Goal: Feedback & Contribution: Submit feedback/report problem

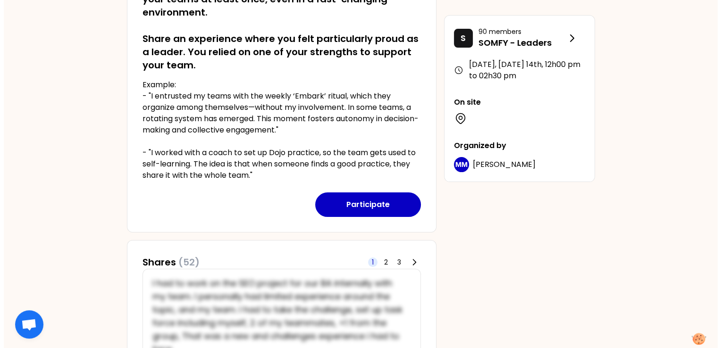
scroll to position [214, 0]
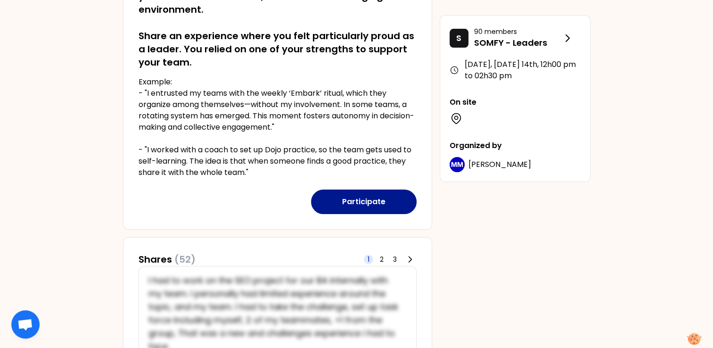
click at [368, 196] on button "Participate" at bounding box center [364, 202] width 106 height 25
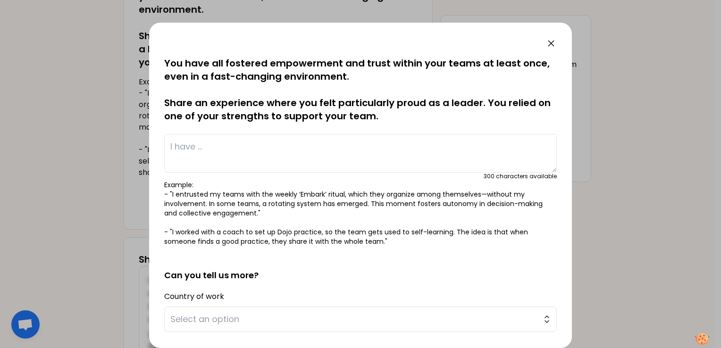
click at [195, 139] on textarea at bounding box center [360, 153] width 392 height 39
type textarea "I"
type textarea "A"
click at [551, 38] on icon at bounding box center [550, 43] width 11 height 11
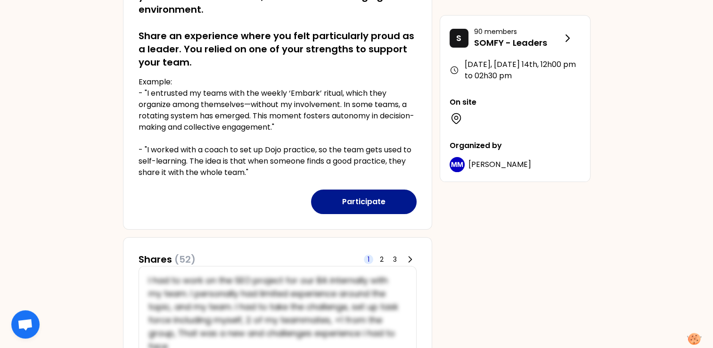
click at [370, 208] on button "Participate" at bounding box center [364, 202] width 106 height 25
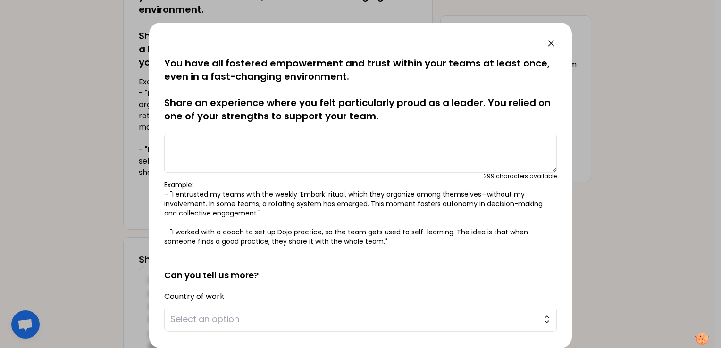
click at [311, 190] on button "Participate" at bounding box center [364, 202] width 106 height 25
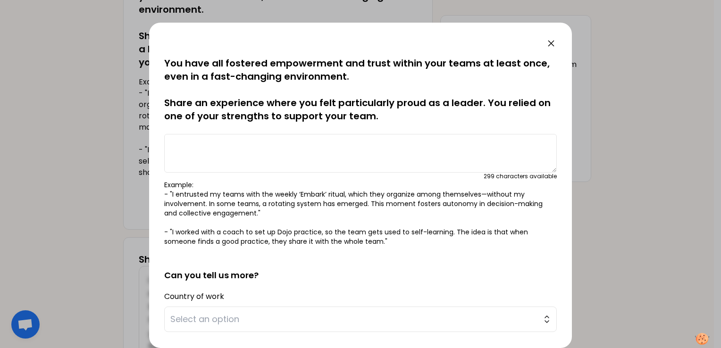
click at [311, 190] on button "Participate" at bounding box center [364, 202] width 106 height 25
click at [222, 159] on textarea at bounding box center [360, 153] width 392 height 39
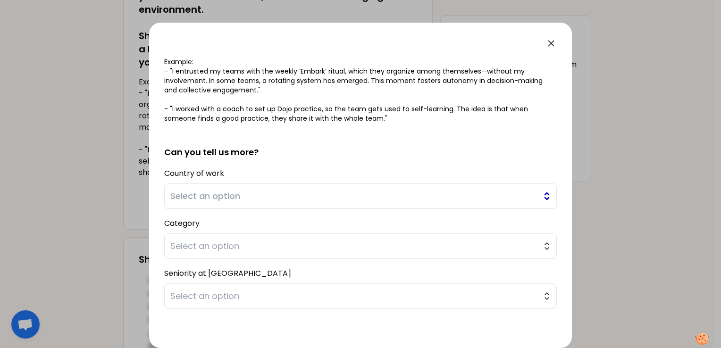
scroll to position [136, 0]
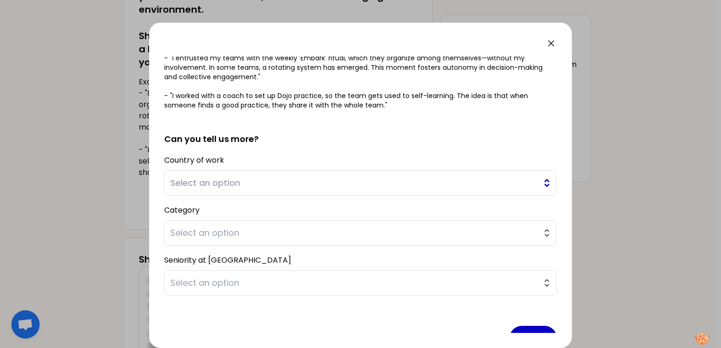
type textarea "I'm proud of my team specially in last 4 year where we were responsible for tra…"
click at [218, 174] on button "Select an option" at bounding box center [360, 182] width 392 height 25
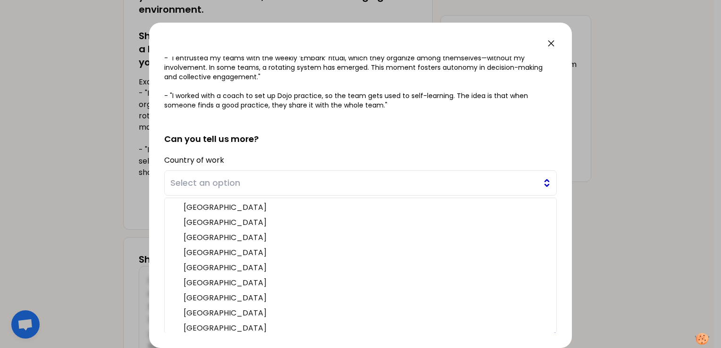
scroll to position [48, 0]
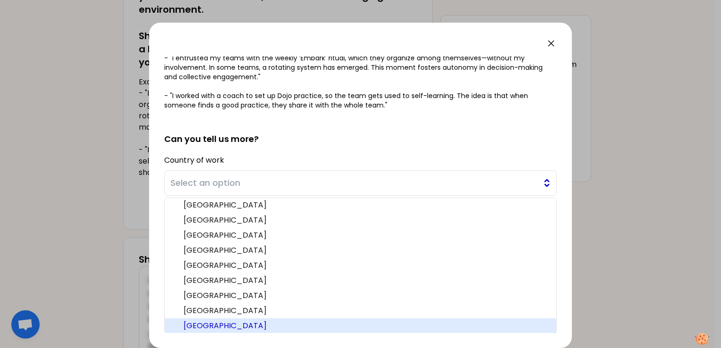
click at [205, 184] on span "Select an option" at bounding box center [353, 182] width 367 height 13
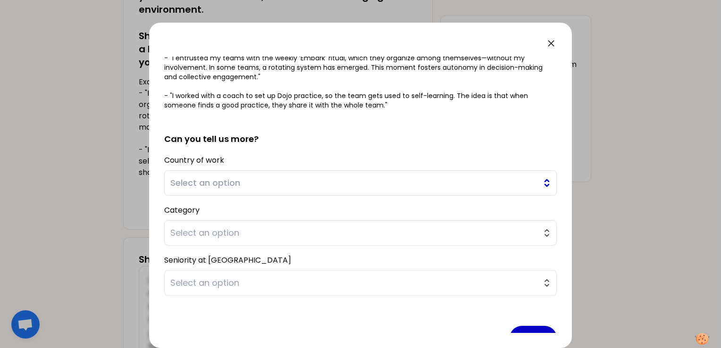
click at [205, 184] on span "Select an option" at bounding box center [353, 182] width 367 height 13
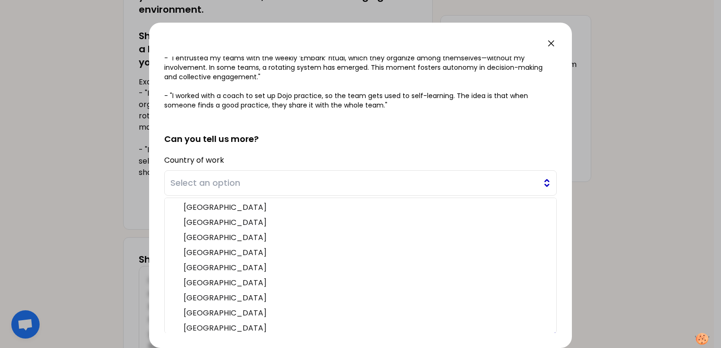
scroll to position [183, 0]
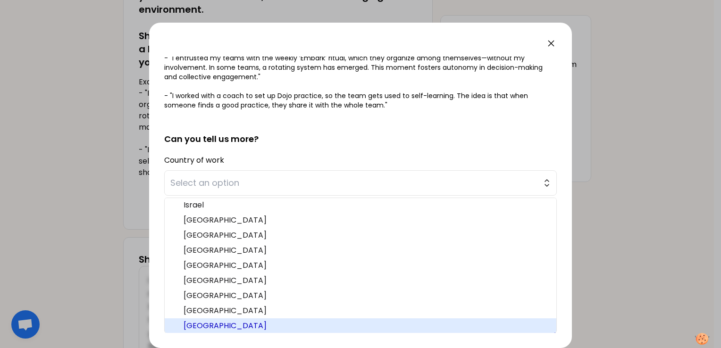
click at [200, 325] on span "[GEOGRAPHIC_DATA]" at bounding box center [365, 325] width 365 height 11
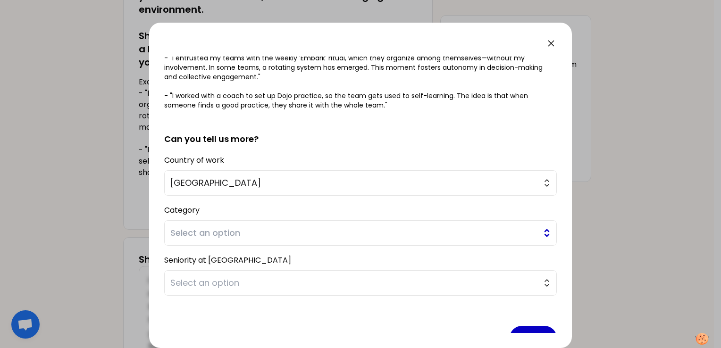
click at [196, 232] on span "Select an option" at bounding box center [353, 232] width 367 height 13
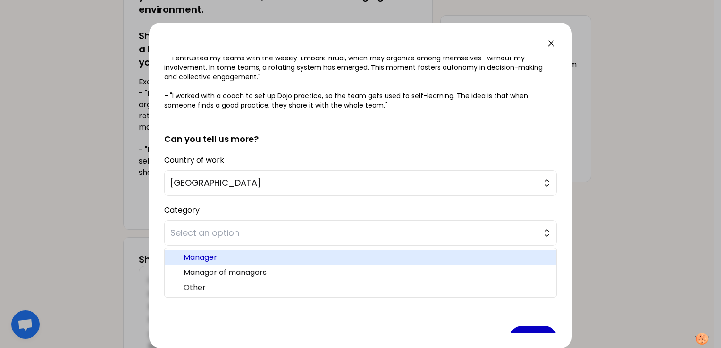
click at [195, 256] on span "Manager" at bounding box center [365, 257] width 365 height 11
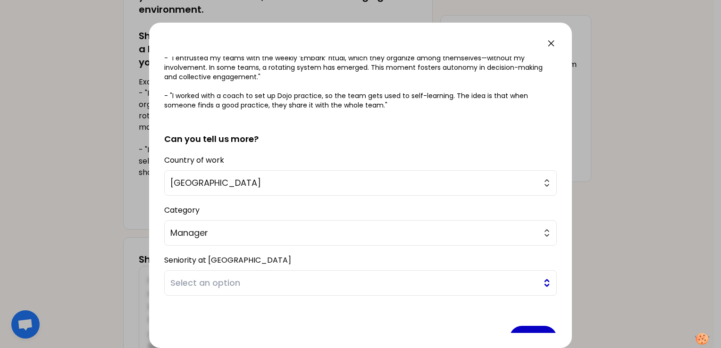
click at [200, 283] on span "Select an option" at bounding box center [353, 282] width 367 height 13
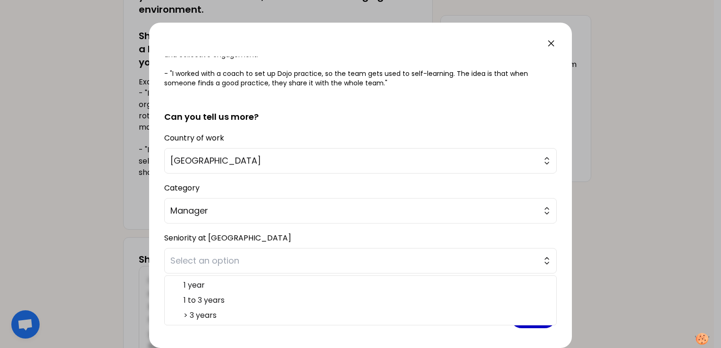
scroll to position [160, 0]
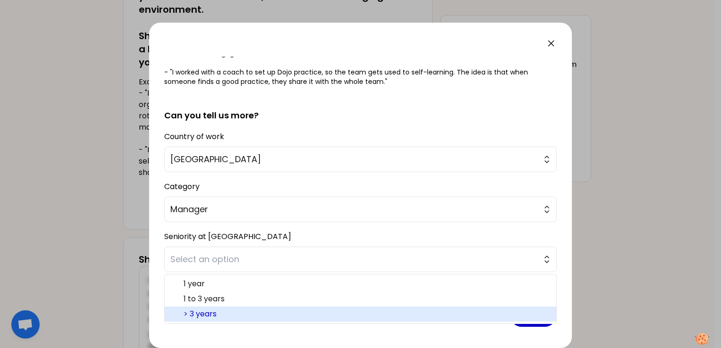
click at [198, 313] on span "> 3 years" at bounding box center [365, 313] width 365 height 11
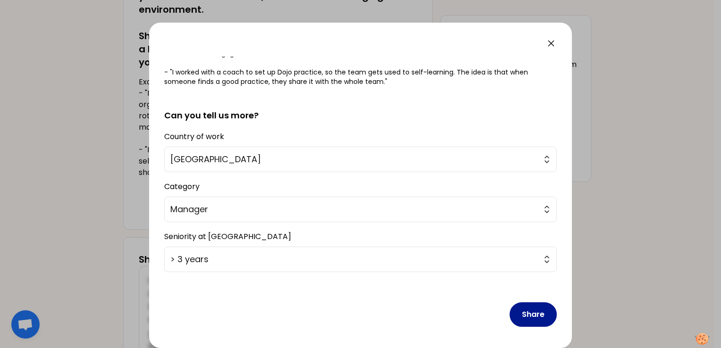
click at [532, 311] on button "Share" at bounding box center [532, 314] width 47 height 25
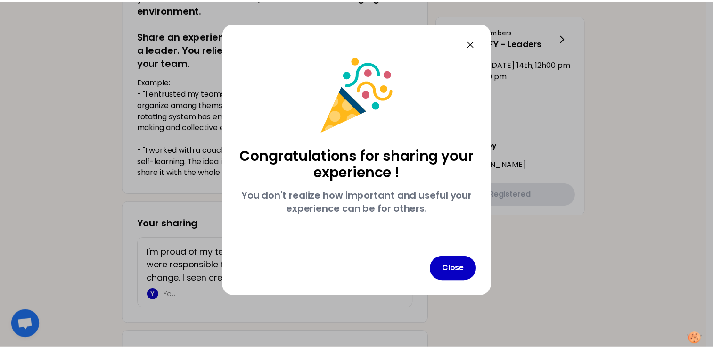
scroll to position [0, 0]
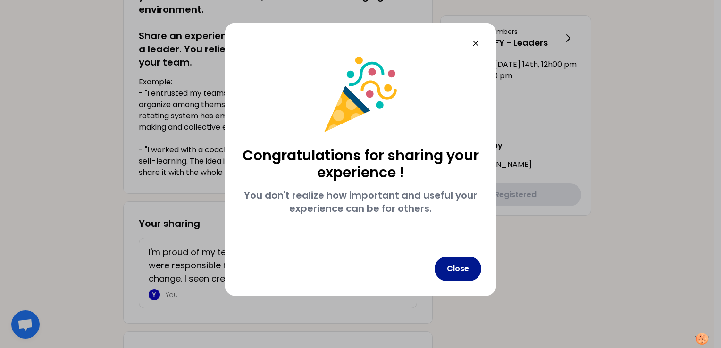
click at [463, 268] on button "Close" at bounding box center [457, 269] width 47 height 25
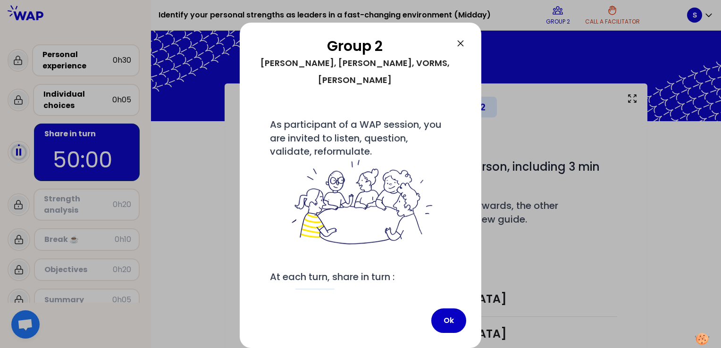
click at [567, 273] on div at bounding box center [360, 174] width 721 height 348
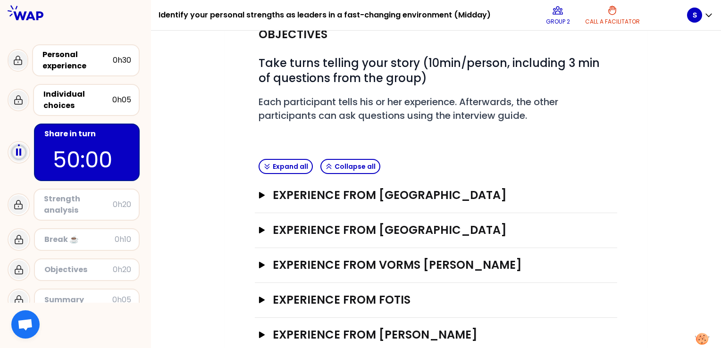
scroll to position [125, 0]
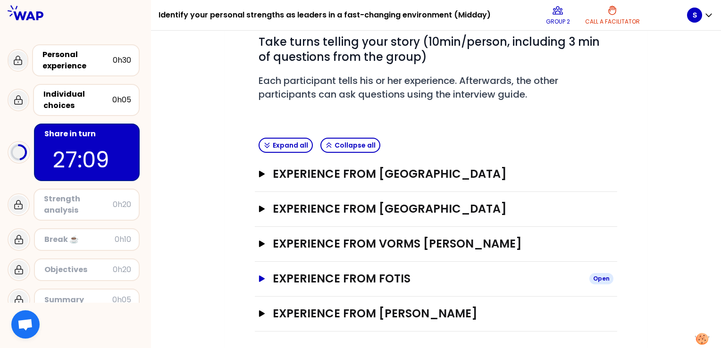
click at [332, 274] on h3 "Experience from FOTIS" at bounding box center [427, 278] width 309 height 15
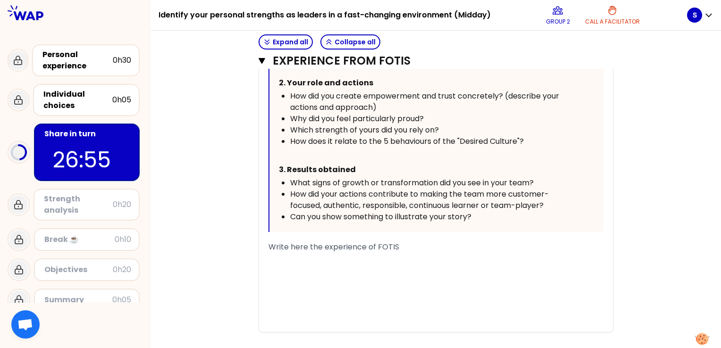
scroll to position [664, 0]
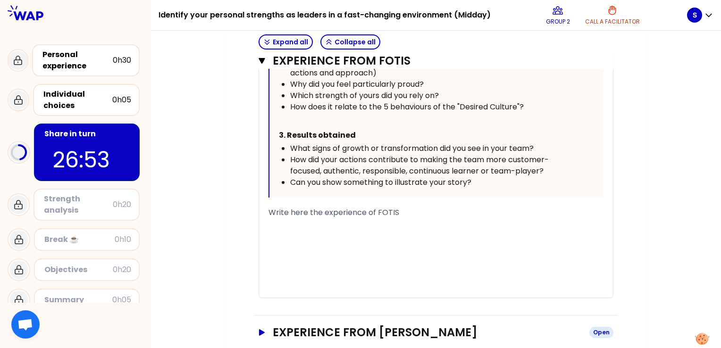
click at [465, 325] on h3 "Experience from [PERSON_NAME]" at bounding box center [427, 332] width 309 height 15
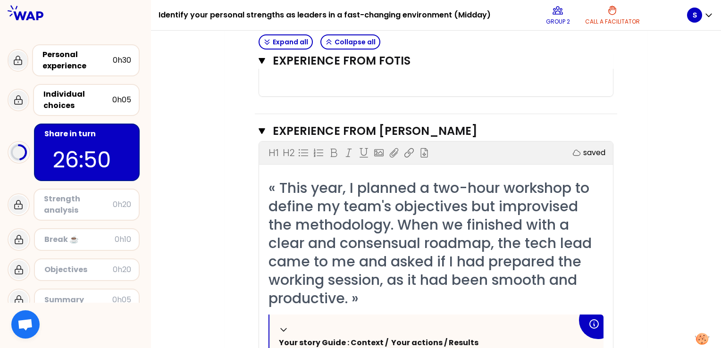
scroll to position [862, 0]
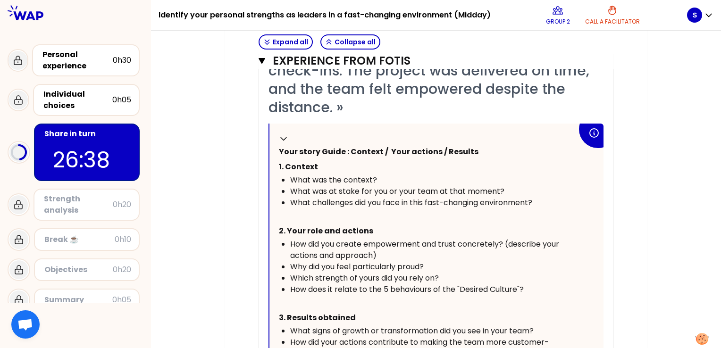
scroll to position [305, 0]
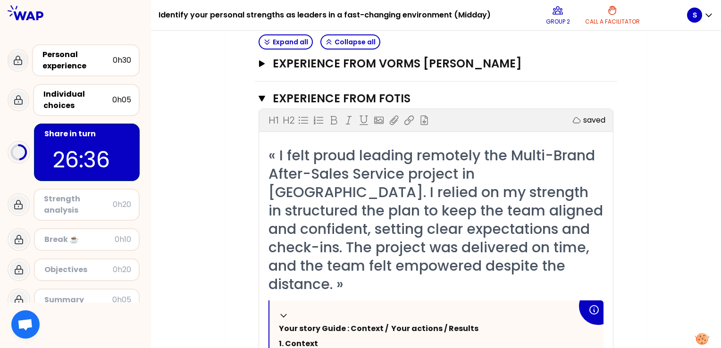
click at [346, 41] on button "Collapse all" at bounding box center [350, 41] width 60 height 15
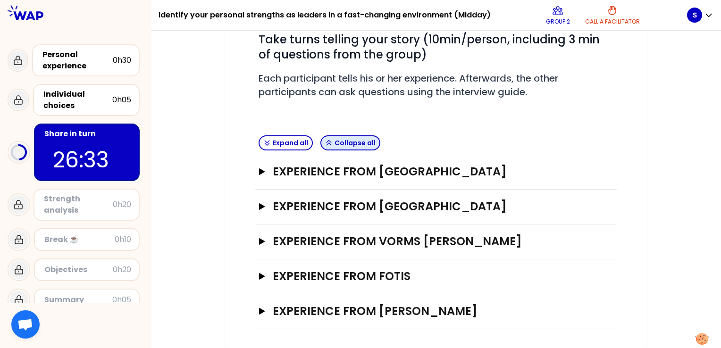
scroll to position [125, 0]
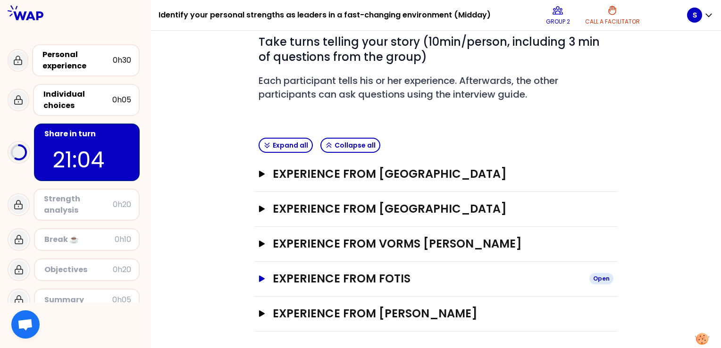
click at [358, 278] on h3 "Experience from FOTIS" at bounding box center [427, 278] width 309 height 15
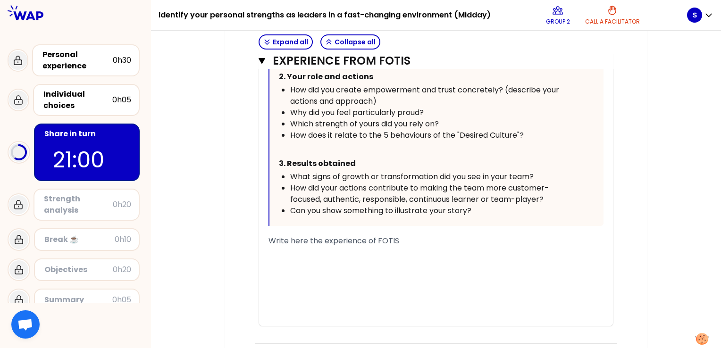
scroll to position [632, 0]
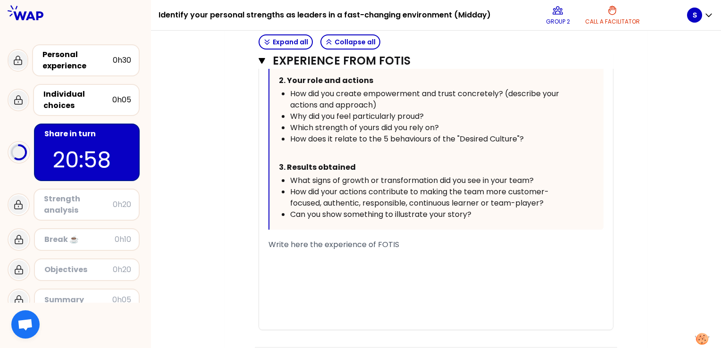
click at [324, 239] on span "Write here the experience of FOTIS" at bounding box center [333, 244] width 131 height 11
click at [309, 239] on span "Write here the experience of FOTIS" at bounding box center [333, 244] width 131 height 11
click at [339, 250] on div "﻿" at bounding box center [435, 255] width 335 height 11
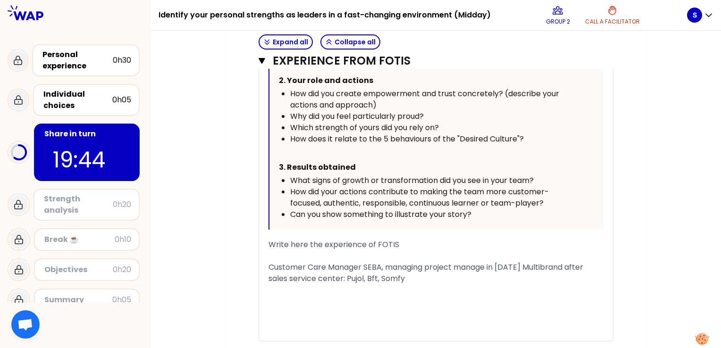
click at [354, 262] on span "Customer Care Manager SEBA, managing project manage in [DATE] Multibrand after …" at bounding box center [426, 273] width 316 height 22
click at [397, 262] on div "Customer Care Manager SEBA, managing project manage in [DATE] Multibrand after …" at bounding box center [435, 273] width 335 height 23
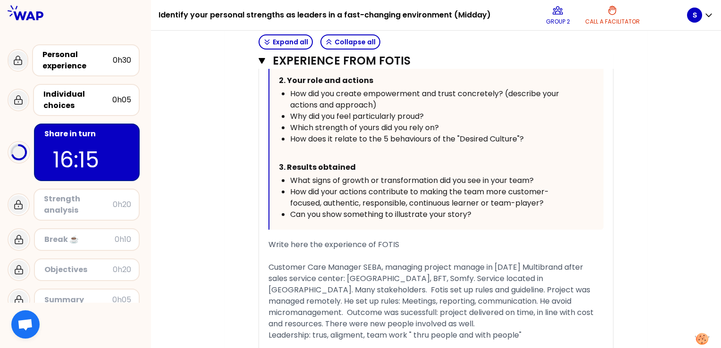
click at [428, 330] on span "Leadership: trus, aligment, team work " thru people and with people"" at bounding box center [394, 335] width 253 height 11
click at [545, 330] on div "Leadership: trus, aligment, team work " by people and with people"" at bounding box center [435, 335] width 335 height 11
drag, startPoint x: 323, startPoint y: 326, endPoint x: 289, endPoint y: 326, distance: 34.0
click at [289, 341] on span "Fotis designed impresive" at bounding box center [313, 346] width 91 height 11
click at [368, 341] on div "Fotis deliverd impresive" at bounding box center [435, 346] width 335 height 11
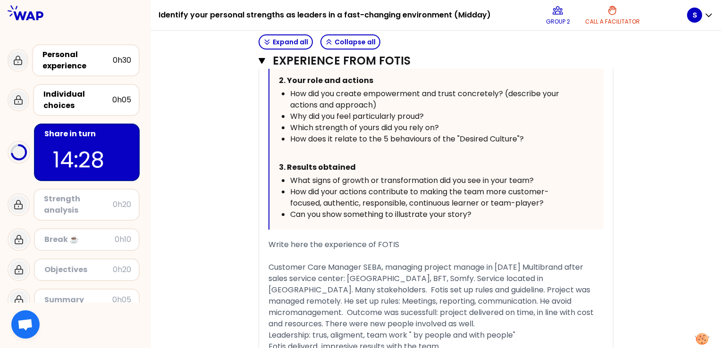
scroll to position [766, 0]
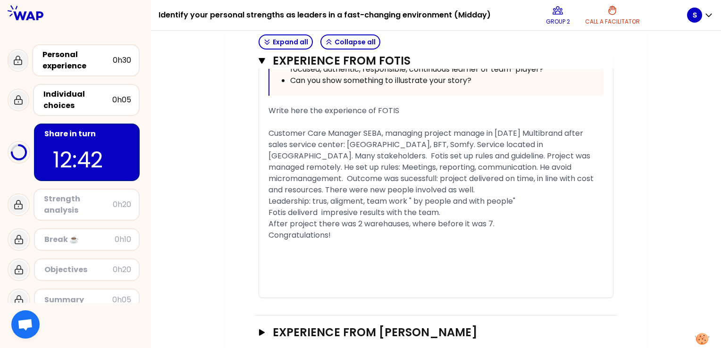
click at [531, 196] on div "Leadership: trus, aligment, team work " by people and with people"" at bounding box center [435, 201] width 335 height 11
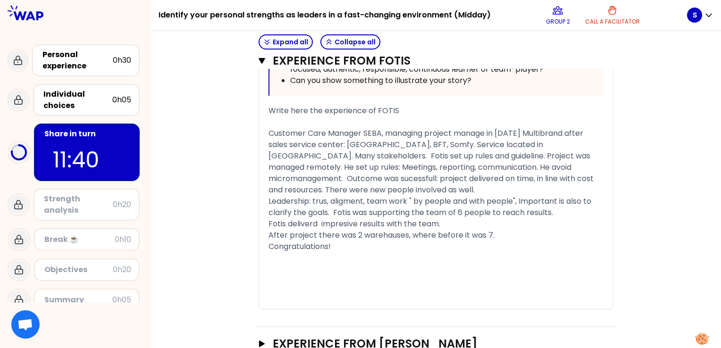
click at [601, 298] on div "﻿" at bounding box center [435, 303] width 335 height 11
click at [370, 336] on h3 "Experience from [PERSON_NAME]" at bounding box center [427, 343] width 309 height 15
click at [98, 157] on p "11:21" at bounding box center [87, 159] width 68 height 33
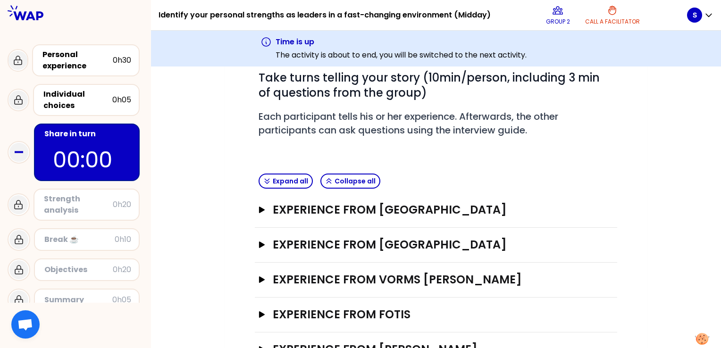
scroll to position [50, 0]
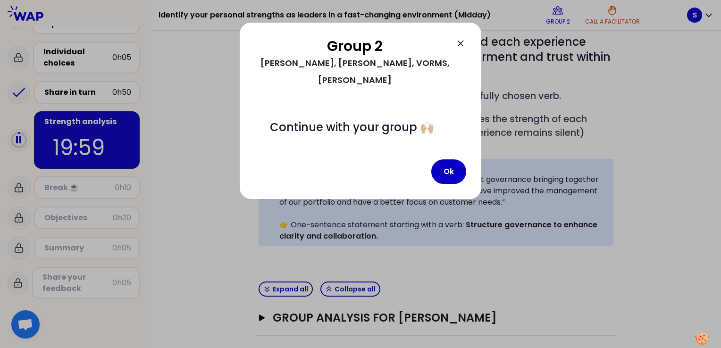
scroll to position [125, 0]
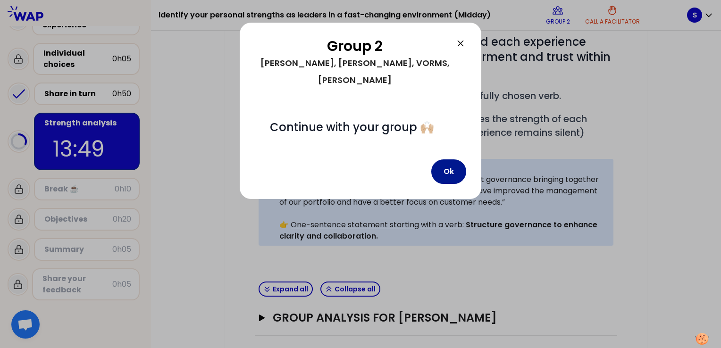
click at [455, 159] on button "Ok" at bounding box center [448, 171] width 35 height 25
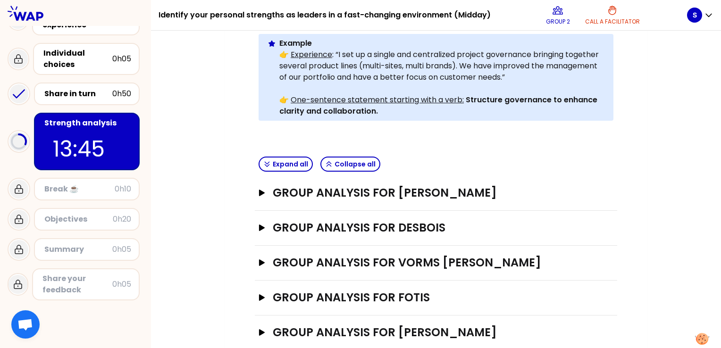
scroll to position [253, 0]
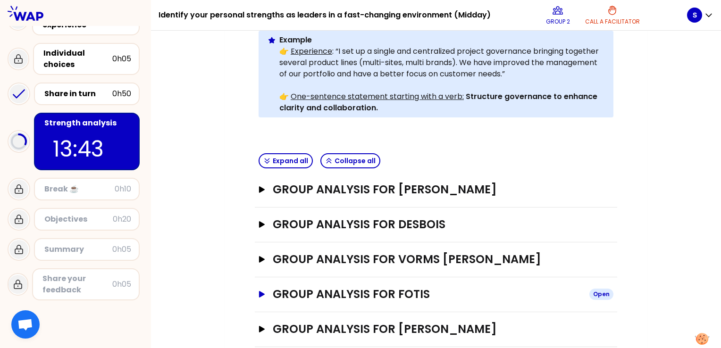
click at [409, 287] on h3 "Group analysis for FOTIS" at bounding box center [427, 294] width 309 height 15
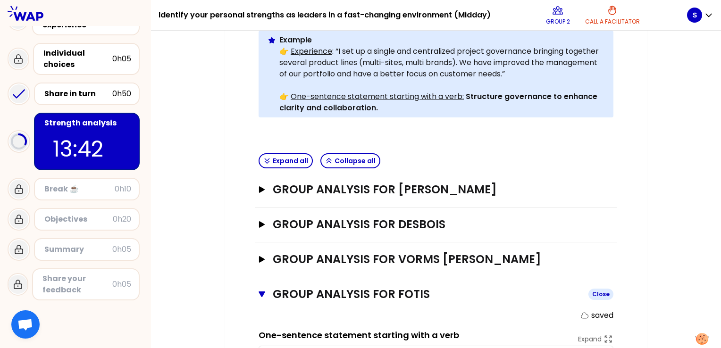
click at [409, 287] on h3 "Group analysis for FOTIS" at bounding box center [427, 294] width 308 height 15
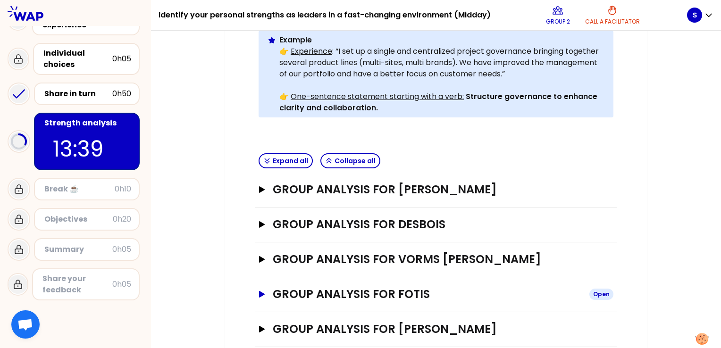
click at [344, 287] on h3 "Group analysis for FOTIS" at bounding box center [427, 294] width 309 height 15
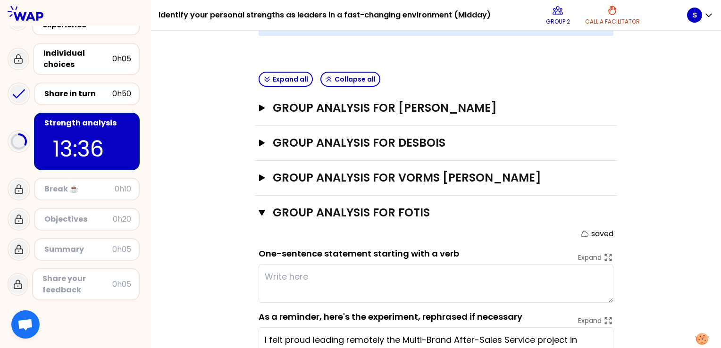
scroll to position [406, 0]
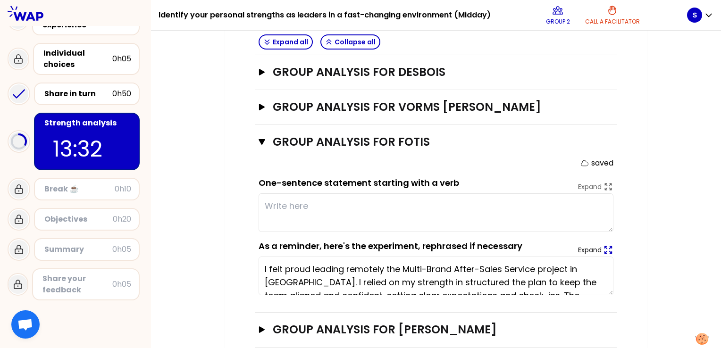
click at [607, 245] on icon at bounding box center [608, 250] width 10 height 10
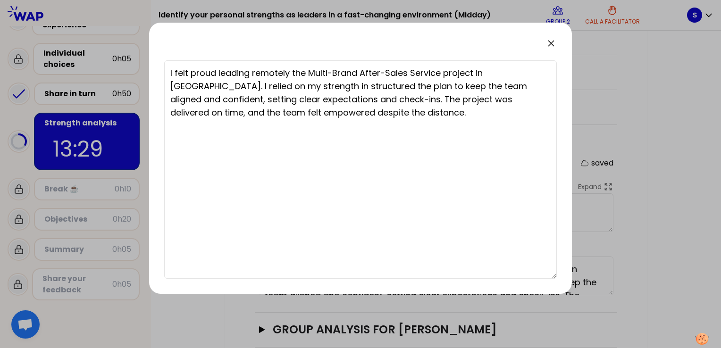
click at [447, 216] on textarea "I felt proud leading remotely the Multi-Brand After-Sales Service project in [G…" at bounding box center [360, 169] width 392 height 218
click at [609, 263] on div at bounding box center [360, 174] width 721 height 348
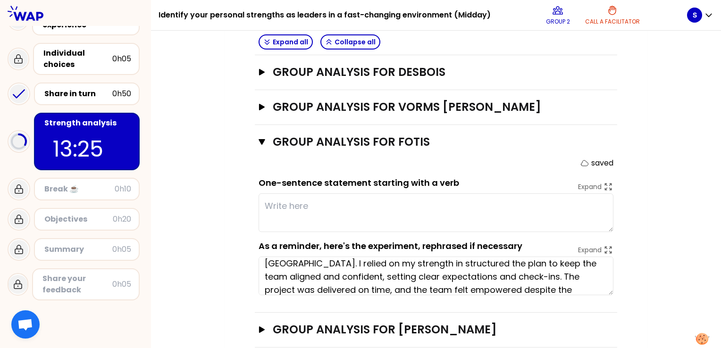
scroll to position [26, 0]
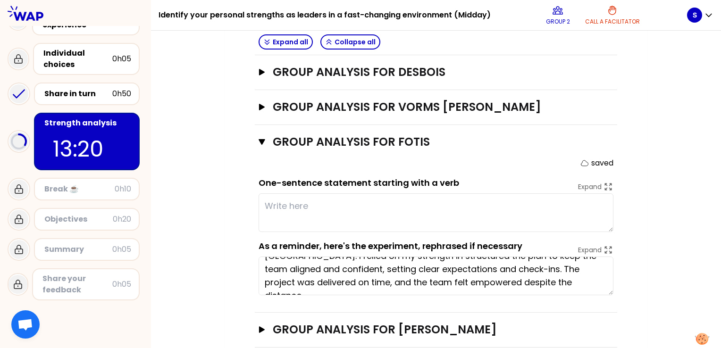
click at [315, 193] on textarea at bounding box center [435, 212] width 355 height 39
click at [307, 193] on textarea at bounding box center [435, 212] width 355 height 39
click at [294, 193] on textarea at bounding box center [435, 212] width 355 height 39
click at [280, 193] on textarea at bounding box center [435, 212] width 355 height 39
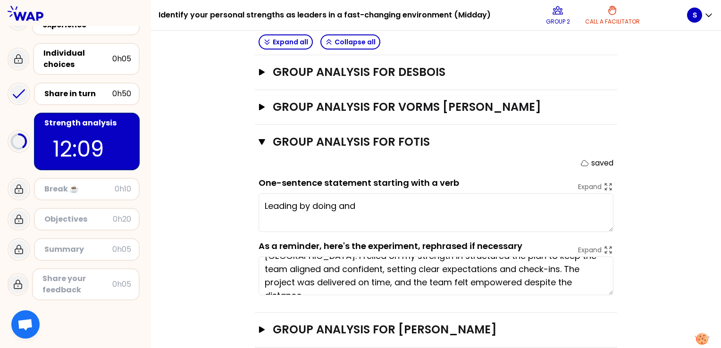
click at [373, 193] on textarea "Leading by doing and" at bounding box center [435, 212] width 355 height 39
click at [262, 193] on textarea "Leading by doing and achieve in the end. Strong leadership." at bounding box center [435, 212] width 355 height 39
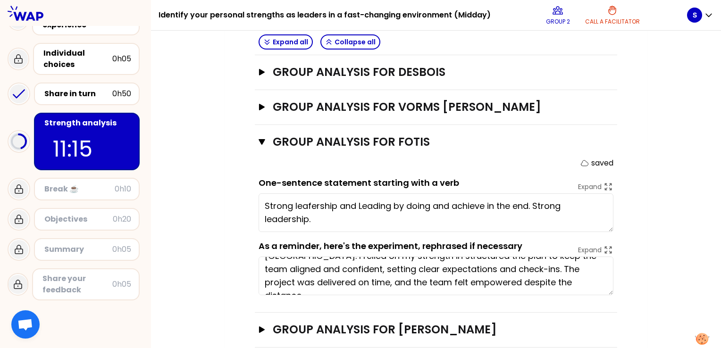
click at [363, 193] on textarea "Strong leafership and Leading by doing and achieve in the end. Strong leadershi…" at bounding box center [435, 212] width 355 height 39
click at [453, 193] on textarea "Strong leadership and leading by doing and achieve in the end. Strong leadershi…" at bounding box center [435, 212] width 355 height 39
drag, startPoint x: 547, startPoint y: 187, endPoint x: 577, endPoint y: 219, distance: 44.4
click at [577, 219] on form "saved One-sentence statement starting with a verb Expand Strong leadership and …" at bounding box center [435, 227] width 355 height 138
drag, startPoint x: 464, startPoint y: 188, endPoint x: 439, endPoint y: 188, distance: 24.0
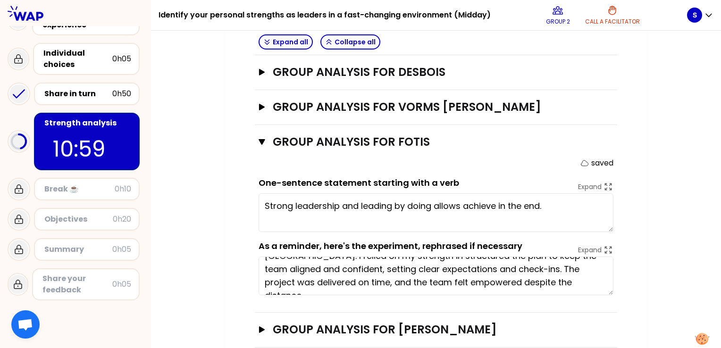
click at [439, 193] on textarea "Strong leadership and leading by doing allows achieve in the end." at bounding box center [435, 212] width 355 height 39
click at [641, 254] on div "My group number: 2 Objectives # As a group, identify the strength behind each e…" at bounding box center [435, 22] width 423 height 688
drag, startPoint x: 294, startPoint y: 190, endPoint x: 258, endPoint y: 185, distance: 36.1
click at [258, 193] on textarea "Strong leadership and leading by doing drive to achieve in the end." at bounding box center [435, 212] width 355 height 39
click at [434, 193] on textarea "Providing strong leadership and leading by doing drive to achieve in the end." at bounding box center [435, 212] width 355 height 39
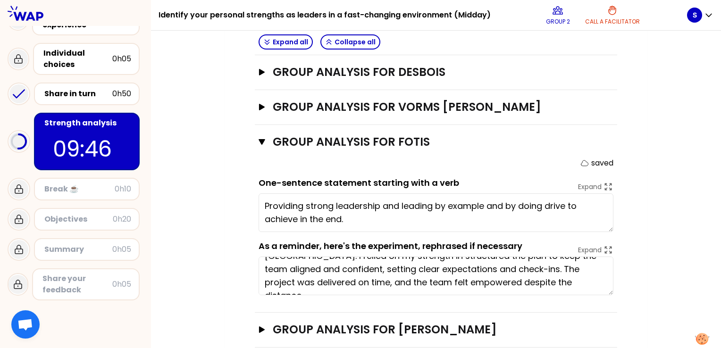
type textarea "Providing strong leadership and leading by example and by doing drive to achiev…"
click at [667, 267] on div "My group number: 2 Objectives # As a group, identify the strength behind each e…" at bounding box center [436, 22] width 570 height 688
click at [220, 263] on div "My group number: 2 Objectives # As a group, identify the strength behind each e…" at bounding box center [436, 22] width 570 height 688
click at [107, 186] on div "Break ☕️" at bounding box center [79, 188] width 70 height 11
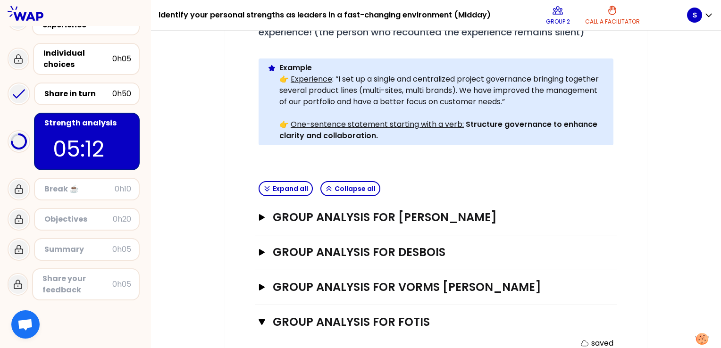
scroll to position [0, 0]
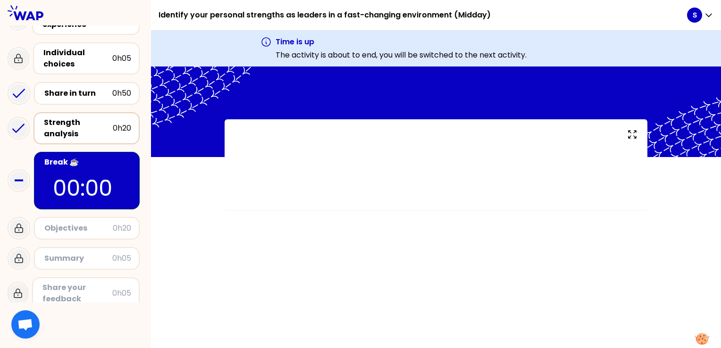
scroll to position [50, 0]
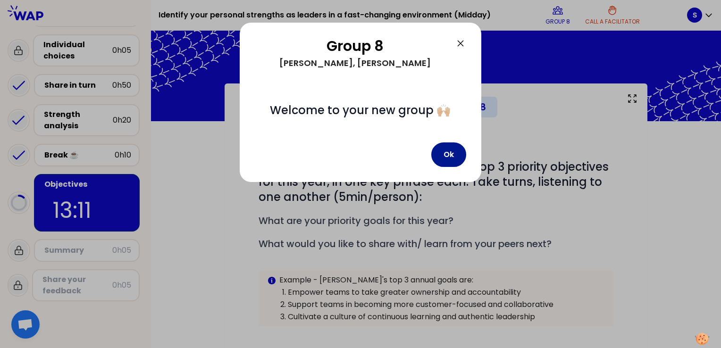
click at [445, 150] on button "Ok" at bounding box center [448, 154] width 35 height 25
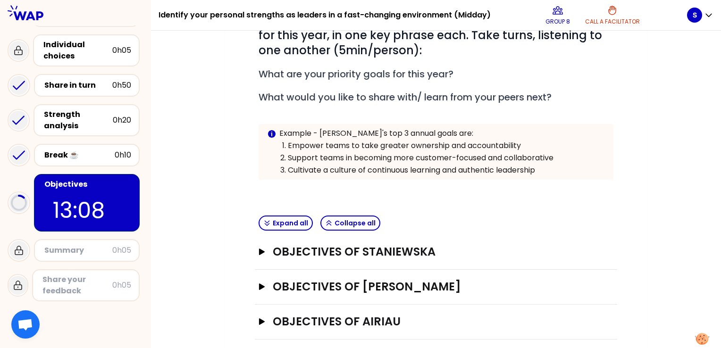
scroll to position [154, 0]
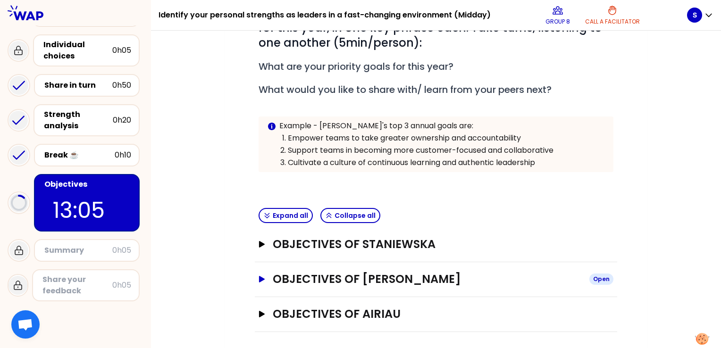
click at [428, 274] on h3 "Objectives of [PERSON_NAME]" at bounding box center [427, 279] width 309 height 15
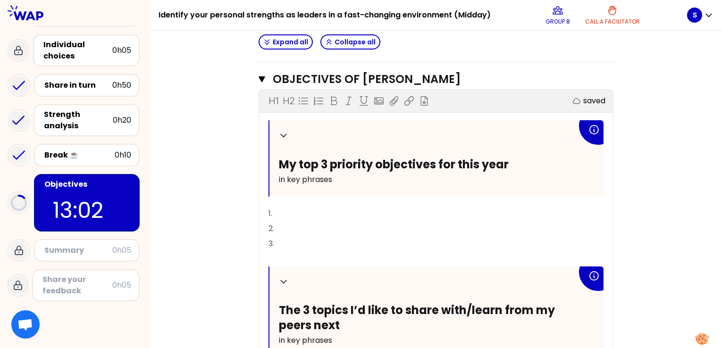
scroll to position [355, 0]
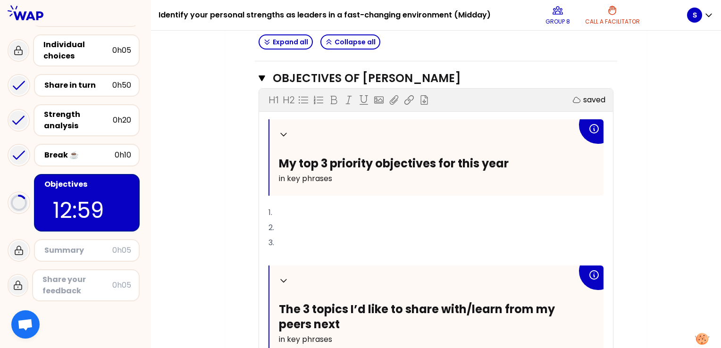
click at [283, 208] on p "1." at bounding box center [435, 212] width 335 height 15
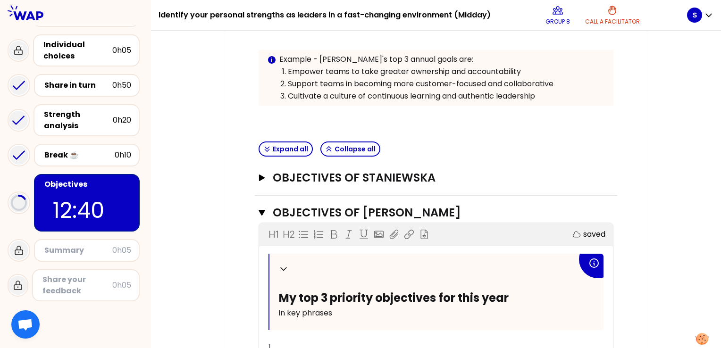
scroll to position [219, 0]
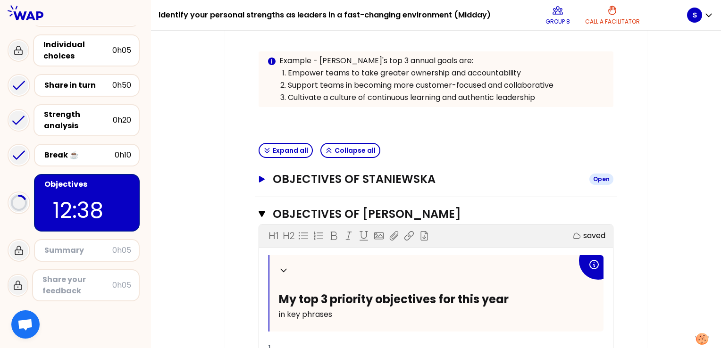
click at [285, 175] on h3 "Objectives of Staniewska" at bounding box center [427, 179] width 309 height 15
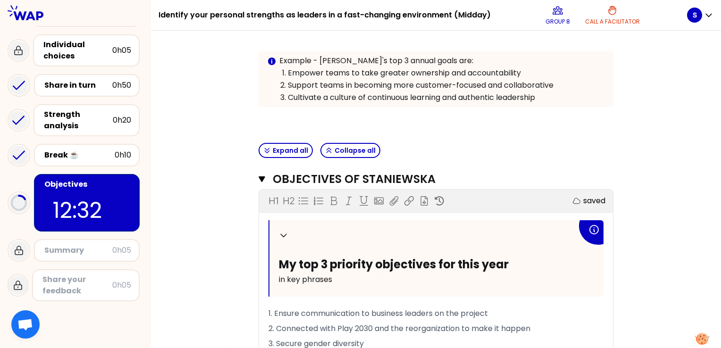
click at [504, 311] on p "1. Ensure communication to business leaders on the project" at bounding box center [435, 313] width 335 height 15
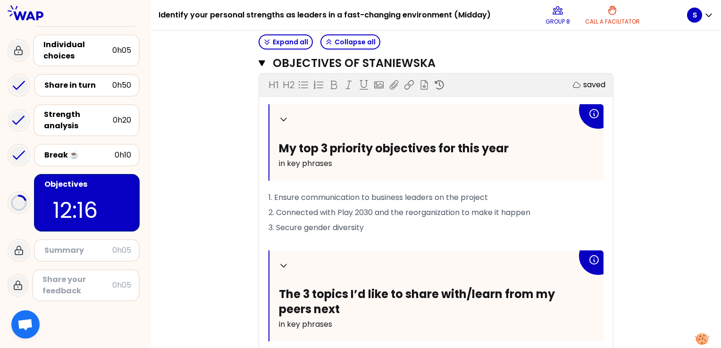
scroll to position [338, 0]
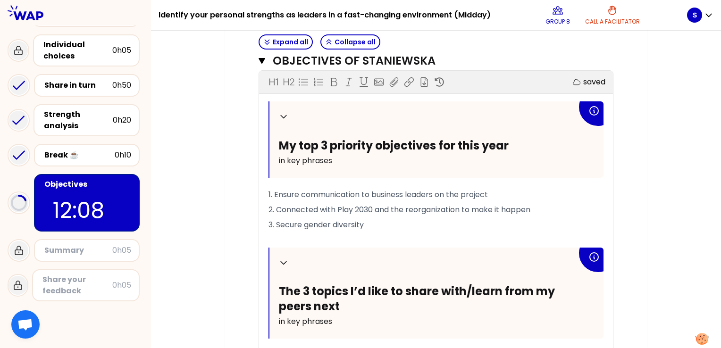
click at [464, 193] on span "1. Ensure communication to business leaders on the project" at bounding box center [377, 194] width 219 height 11
click at [464, 194] on span "1. Ensure communication to business leaders on the Salesproject" at bounding box center [387, 194] width 239 height 11
click at [485, 191] on span "1. Ensure communication to business leaders on the "Salesproject" at bounding box center [388, 194] width 241 height 11
drag, startPoint x: 335, startPoint y: 207, endPoint x: 276, endPoint y: 204, distance: 59.5
click at [276, 204] on span "2. Connected with Play 2030 and the reorganization to make it happen" at bounding box center [399, 209] width 262 height 11
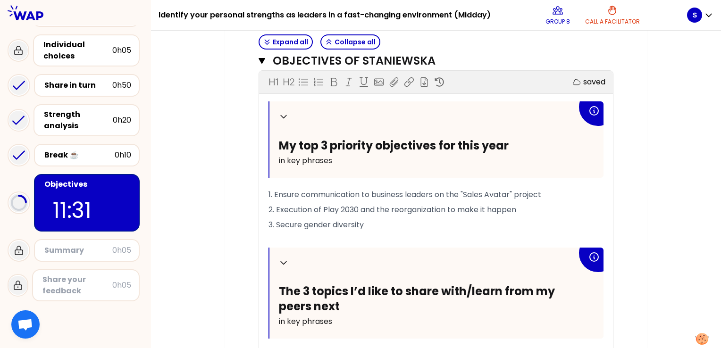
click at [359, 207] on span "2. Execution of Play 2030 and the reorganization to make it happen" at bounding box center [392, 209] width 248 height 11
click at [600, 209] on p "2. Execution of Play 2030 strategy: rectuitment and the reorganization to make …" at bounding box center [435, 209] width 335 height 15
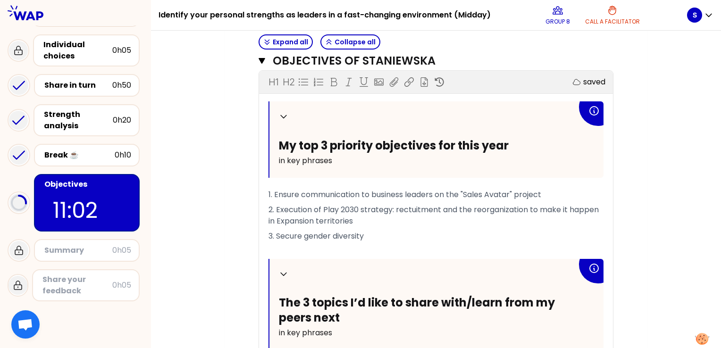
click at [413, 244] on p "﻿" at bounding box center [435, 251] width 335 height 15
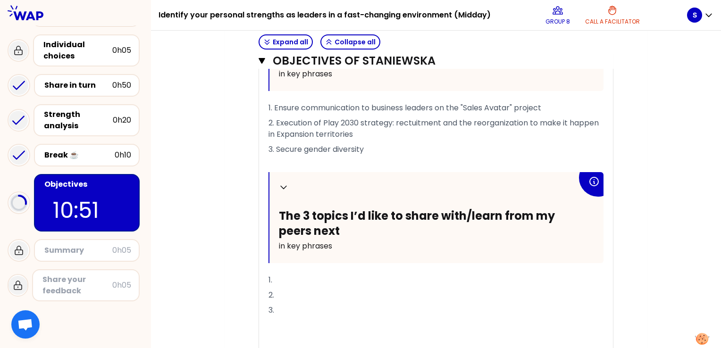
scroll to position [427, 0]
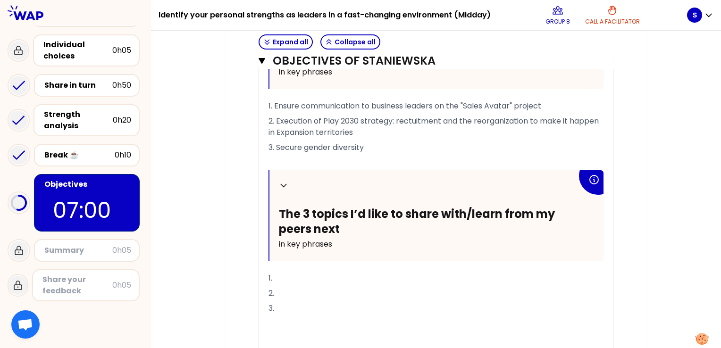
click at [283, 271] on p "1." at bounding box center [435, 278] width 335 height 15
click at [285, 288] on p "2." at bounding box center [435, 293] width 335 height 15
click at [686, 265] on div "My group number: 8 Objectives # To design future sessions, share your top 3 pri…" at bounding box center [436, 248] width 570 height 1182
click at [289, 288] on p "2." at bounding box center [435, 293] width 335 height 15
drag, startPoint x: 648, startPoint y: 312, endPoint x: 662, endPoint y: 241, distance: 72.1
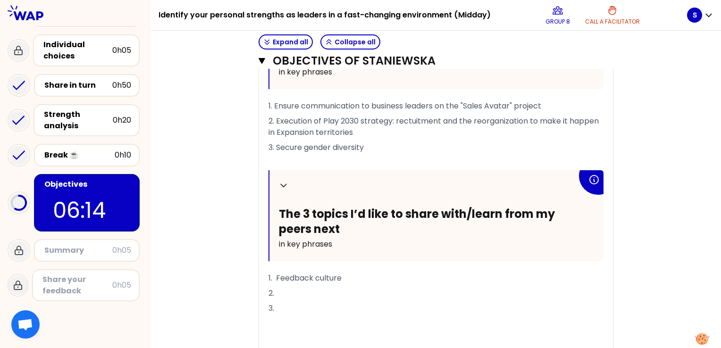
click at [658, 245] on div "My group number: 8 Objectives # To design future sessions, share your top 3 pri…" at bounding box center [436, 248] width 570 height 1182
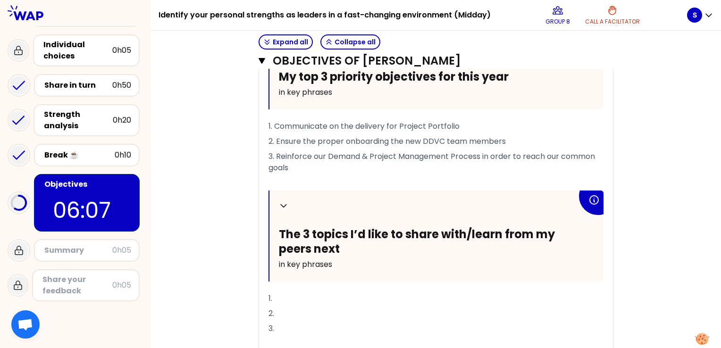
scroll to position [925, 0]
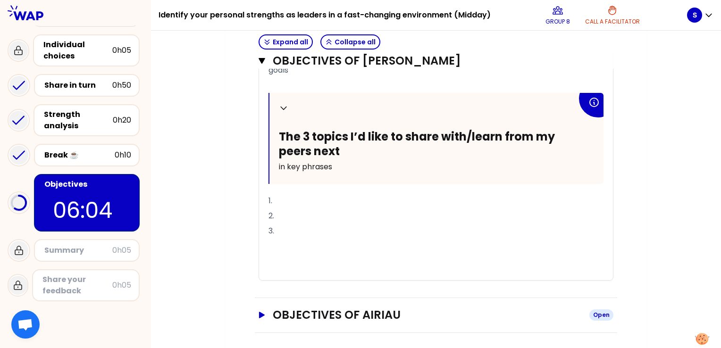
click at [336, 309] on h3 "Objectives of AIRIAU" at bounding box center [427, 314] width 309 height 15
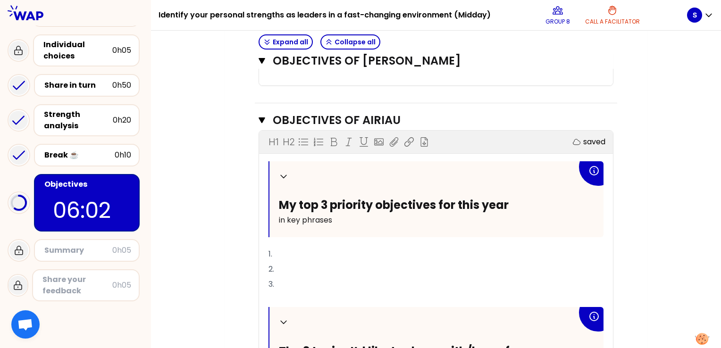
scroll to position [1167, 0]
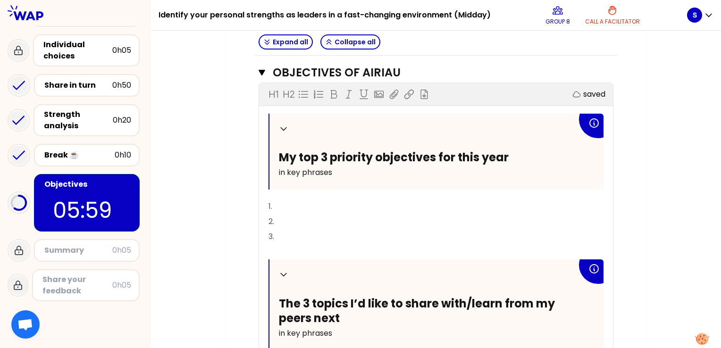
click at [293, 199] on p "1." at bounding box center [435, 206] width 335 height 15
click at [289, 215] on p "2." at bounding box center [435, 221] width 335 height 15
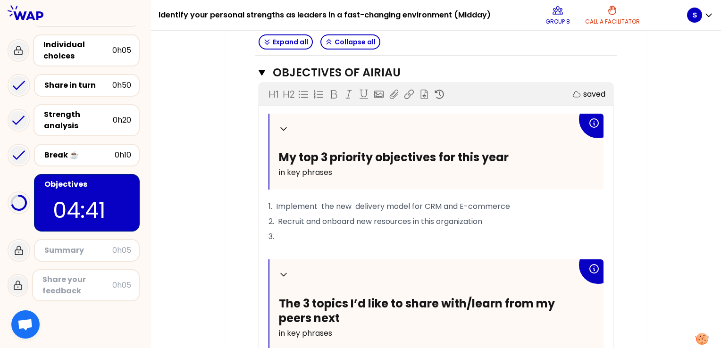
click at [404, 250] on p "﻿" at bounding box center [435, 251] width 335 height 15
click at [293, 230] on p "3." at bounding box center [435, 236] width 335 height 15
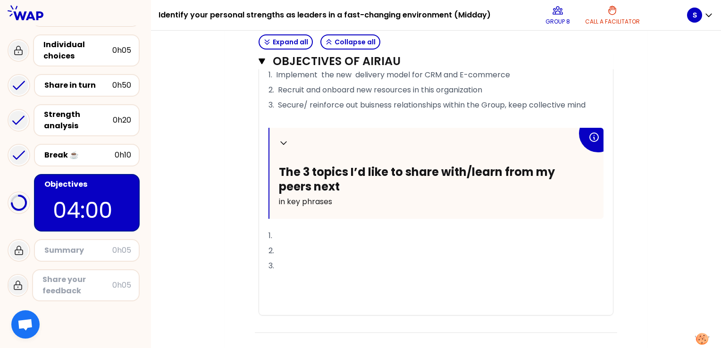
scroll to position [1247, 0]
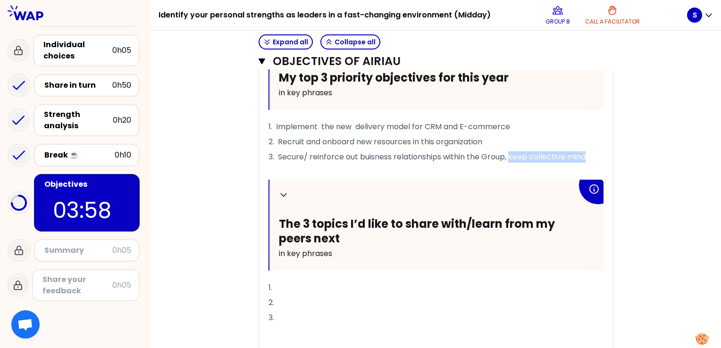
drag, startPoint x: 513, startPoint y: 153, endPoint x: 597, endPoint y: 151, distance: 84.0
click at [597, 151] on p "3. Secure/ reinforce out buisness relationships within the Group, keep collecti…" at bounding box center [435, 156] width 335 height 15
copy span "keep collective mind"
click at [289, 284] on p "1." at bounding box center [435, 287] width 335 height 15
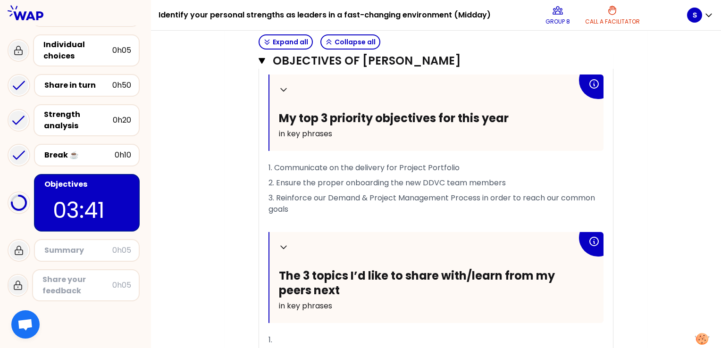
scroll to position [884, 0]
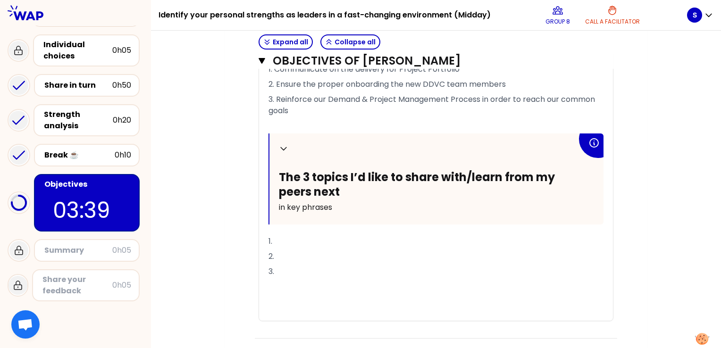
click at [311, 228] on div "Collapse My top 3 priority objectives for this year in key phrases 1. Communica…" at bounding box center [435, 148] width 335 height 345
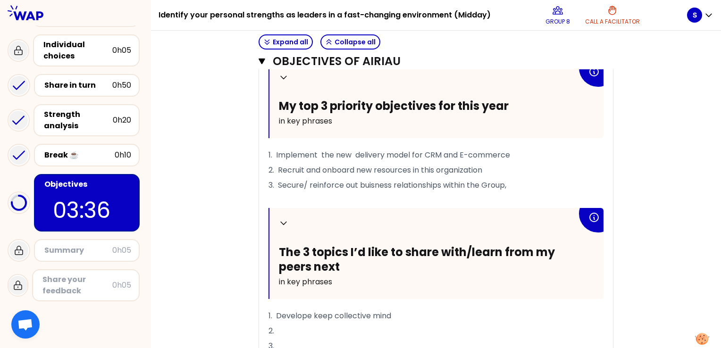
scroll to position [1308, 0]
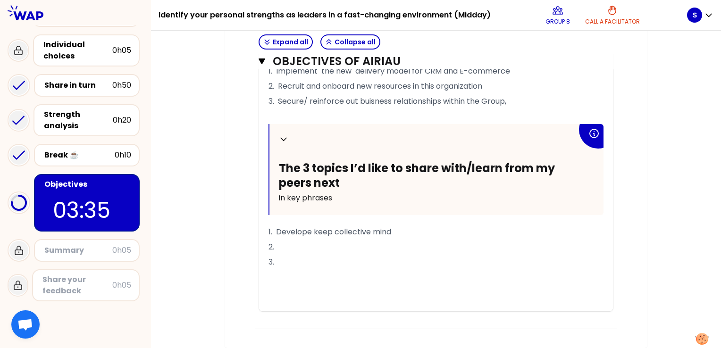
click at [406, 224] on p "1. Develope keep collective mind" at bounding box center [435, 231] width 335 height 15
click at [315, 255] on p "2." at bounding box center [435, 247] width 335 height 15
drag, startPoint x: 302, startPoint y: 243, endPoint x: 274, endPoint y: 237, distance: 29.1
click at [274, 237] on p "1. Develope keep collective mindset" at bounding box center [435, 231] width 335 height 15
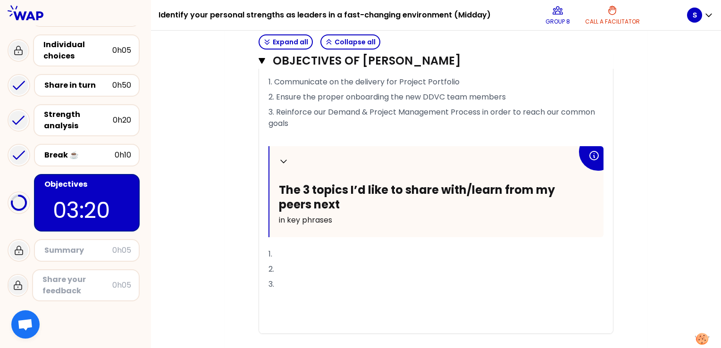
scroll to position [876, 0]
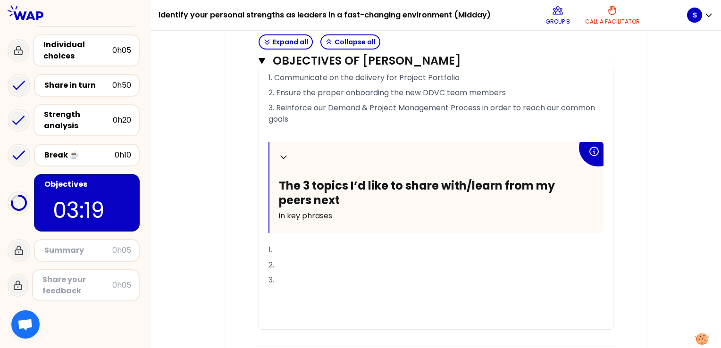
click at [301, 254] on p "1." at bounding box center [435, 249] width 335 height 15
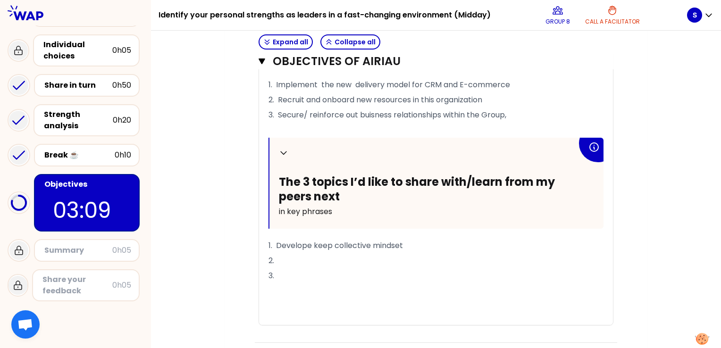
scroll to position [1310, 0]
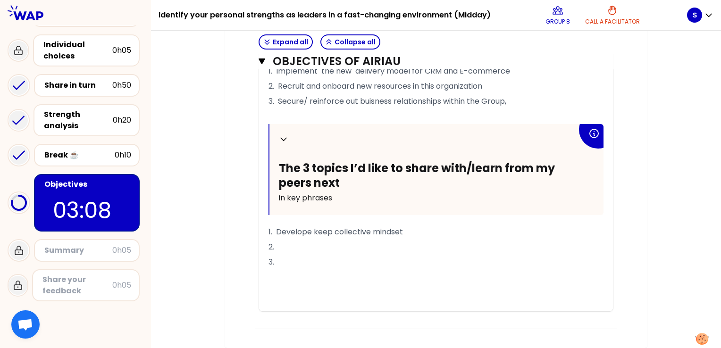
click at [290, 250] on p "2." at bounding box center [435, 247] width 335 height 15
click at [287, 264] on p "3." at bounding box center [435, 262] width 335 height 15
click at [287, 247] on span "2. Lern from experience in transversal enviroment." at bounding box center [362, 246] width 189 height 11
click at [383, 290] on p "﻿" at bounding box center [435, 292] width 335 height 15
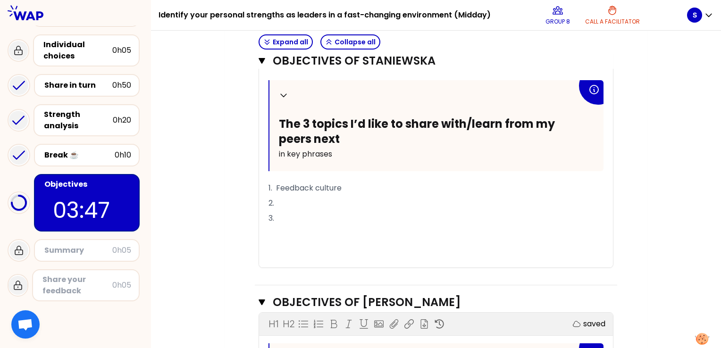
scroll to position [519, 0]
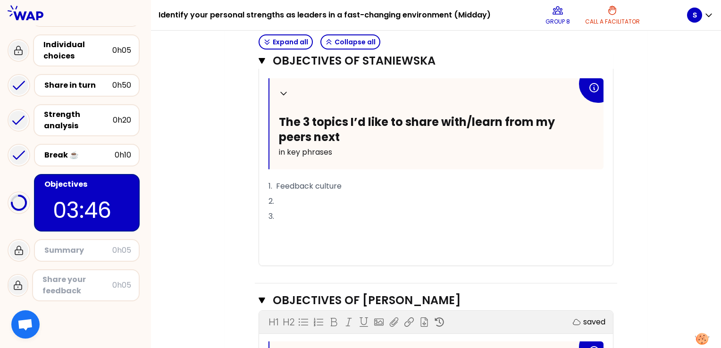
click at [366, 179] on p "1. Feedback culture" at bounding box center [435, 186] width 335 height 15
click at [543, 220] on p "3." at bounding box center [435, 216] width 335 height 15
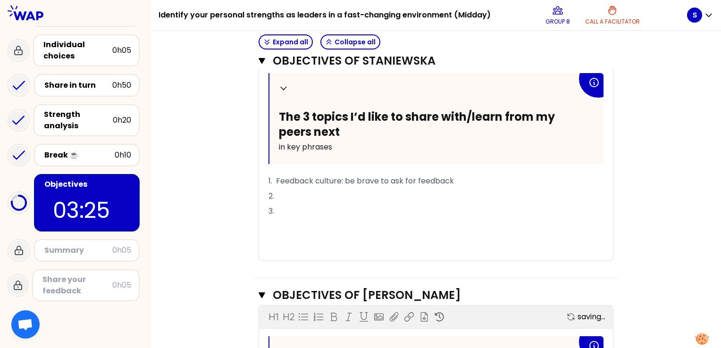
scroll to position [528, 0]
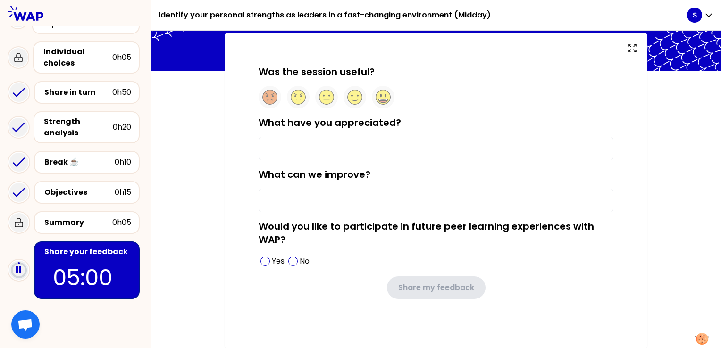
type input "interactive sessions"
type input "more pragmatic topics"
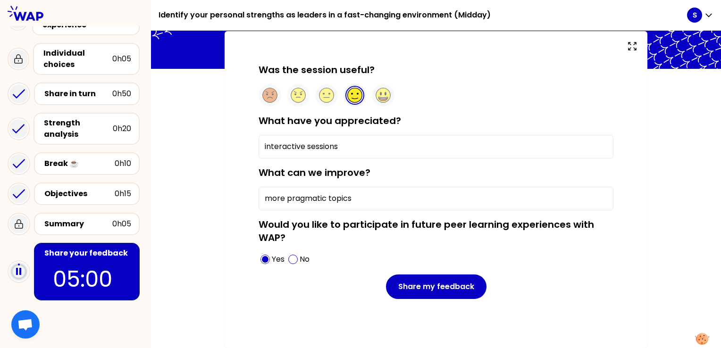
scroll to position [51, 0]
